Goal: Find specific page/section: Find specific page/section

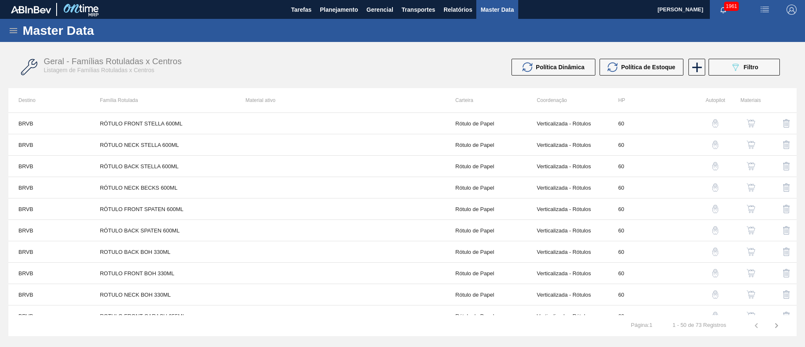
click at [12, 33] on icon at bounding box center [14, 30] width 8 height 5
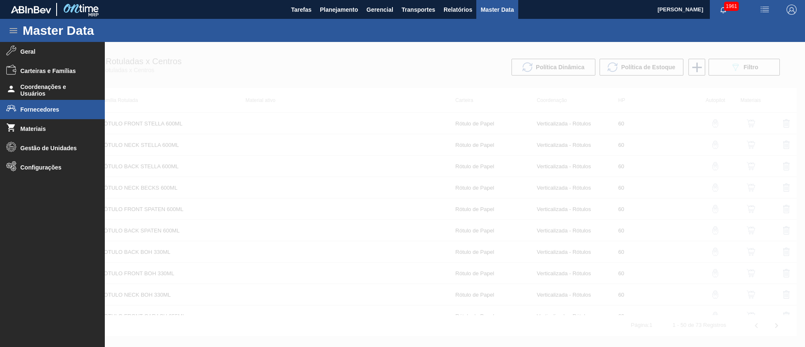
click at [47, 110] on span "Fornecedores" at bounding box center [55, 109] width 69 height 7
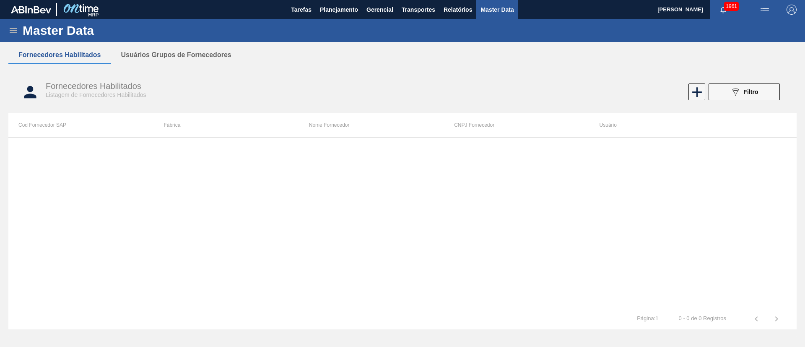
click at [12, 29] on icon at bounding box center [14, 30] width 8 height 5
